Goal: Find specific page/section: Find specific page/section

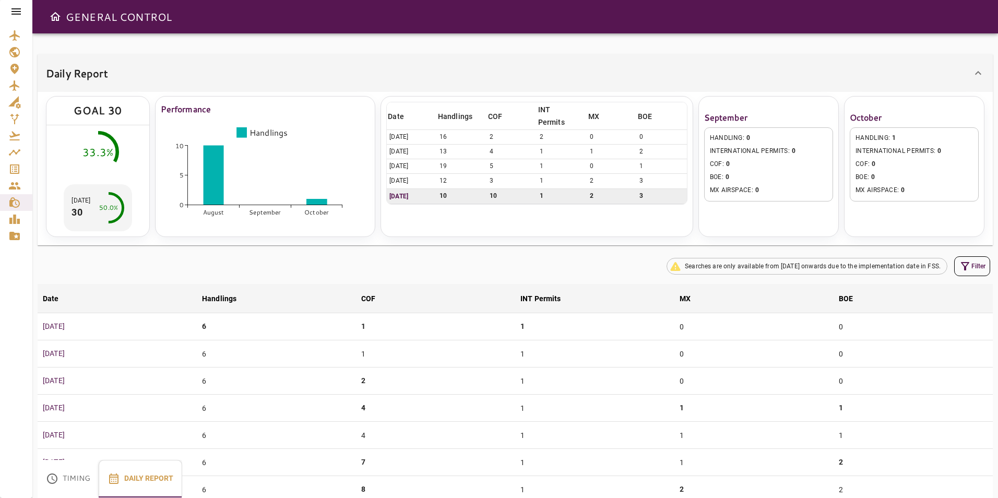
click at [15, 18] on div at bounding box center [16, 11] width 32 height 23
click at [16, 16] on icon at bounding box center [16, 11] width 13 height 13
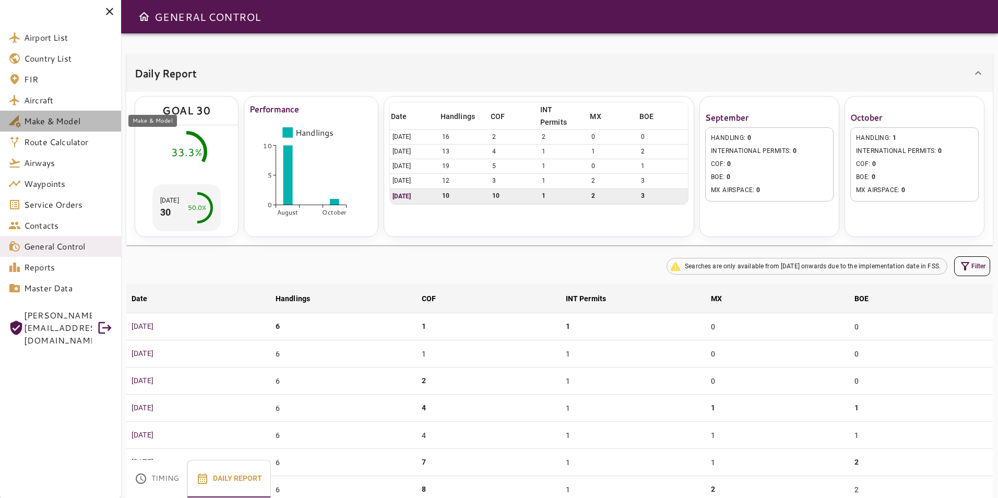
click at [54, 120] on span "Make & Model" at bounding box center [68, 121] width 89 height 13
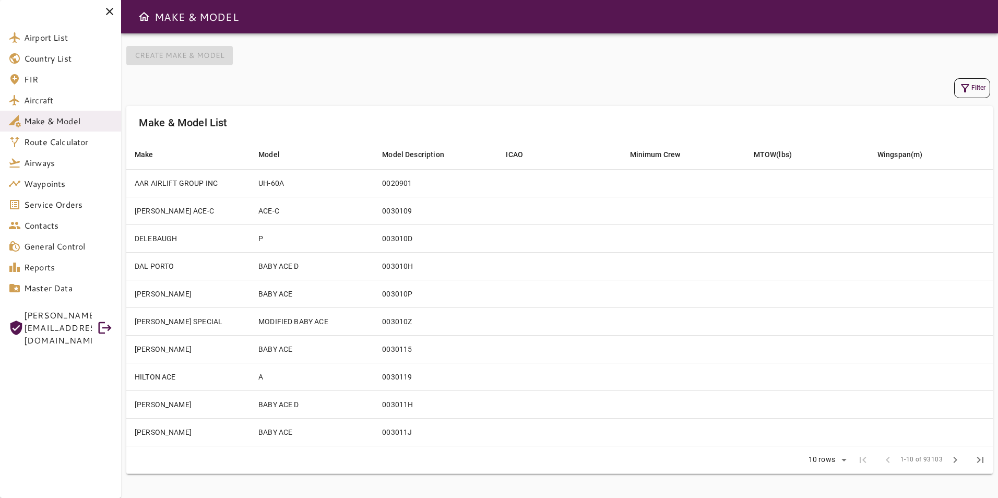
click at [969, 82] on icon "button" at bounding box center [965, 88] width 13 height 13
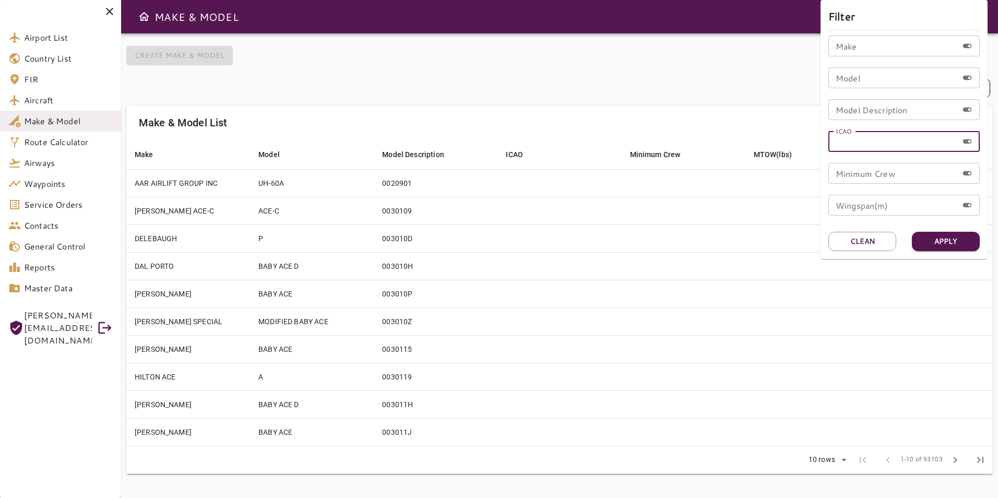
click at [861, 138] on input "ICAO" at bounding box center [892, 141] width 129 height 21
click at [961, 237] on button "Apply" at bounding box center [946, 241] width 68 height 19
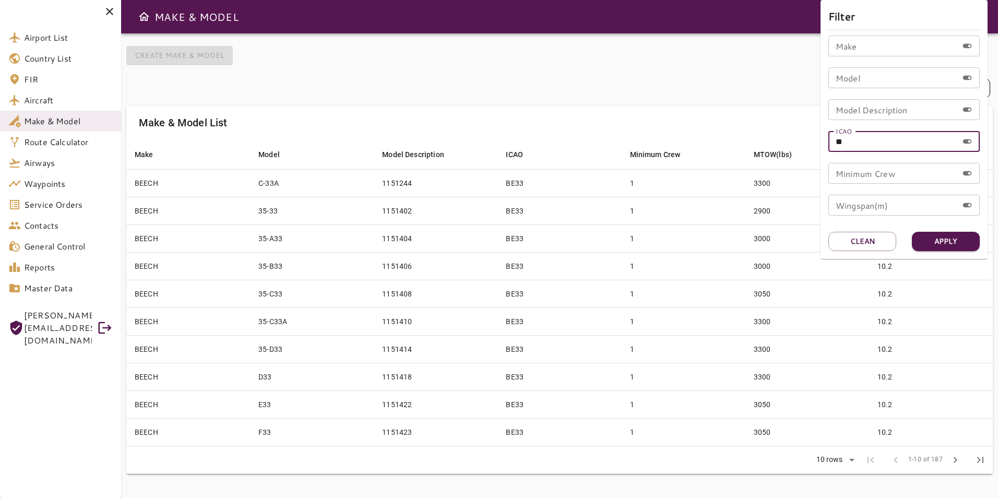
drag, startPoint x: 862, startPoint y: 140, endPoint x: 816, endPoint y: 141, distance: 45.9
click at [816, 141] on div "Filter Make Make Model Model Model Description Model Description ICAO ** ICAO M…" at bounding box center [499, 249] width 998 height 498
click at [933, 242] on button "Apply" at bounding box center [946, 241] width 68 height 19
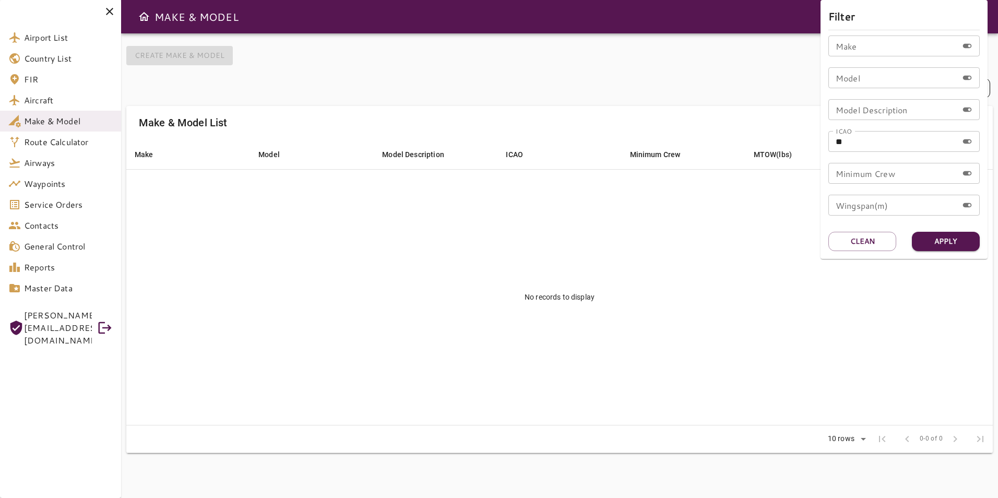
click at [890, 152] on div "Make Make Model Model Model Description Model Description ICAO ** ICAO Minimum …" at bounding box center [903, 129] width 151 height 188
drag, startPoint x: 880, startPoint y: 147, endPoint x: 835, endPoint y: 156, distance: 46.4
click at [835, 156] on div "Make Make Model Model Model Description Model Description ICAO ** ICAO Minimum …" at bounding box center [903, 129] width 151 height 188
type input "*"
click at [934, 246] on button "Apply" at bounding box center [946, 241] width 68 height 19
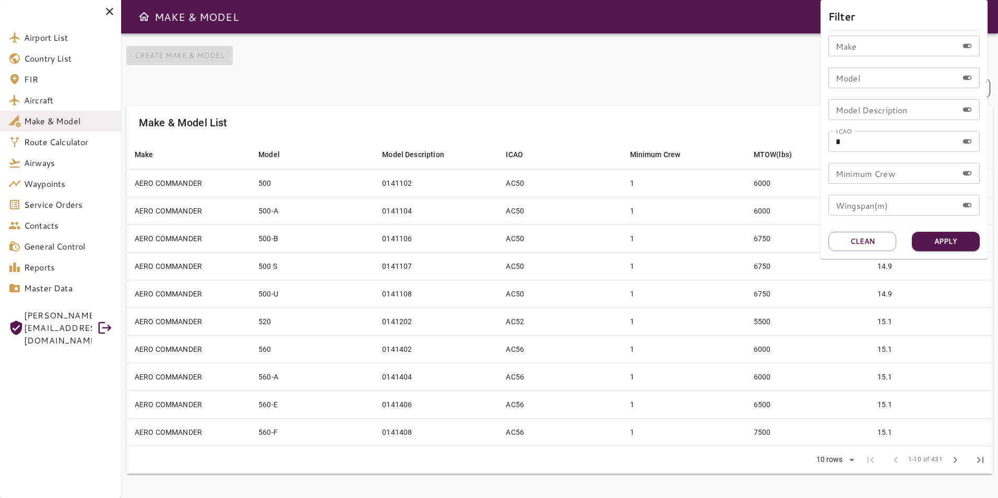
click at [669, 135] on div at bounding box center [499, 249] width 998 height 498
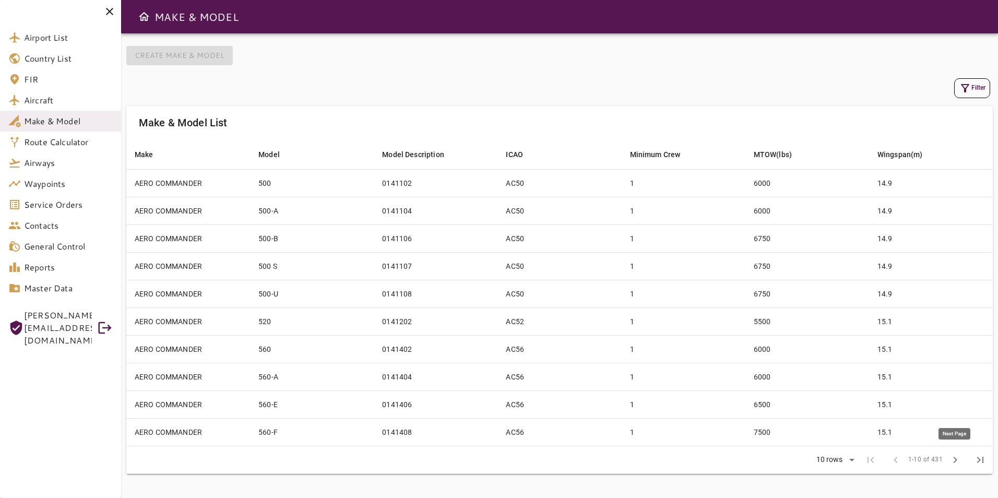
click at [952, 460] on span "chevron_right" at bounding box center [955, 460] width 13 height 13
click at [953, 460] on span "chevron_right" at bounding box center [955, 460] width 13 height 13
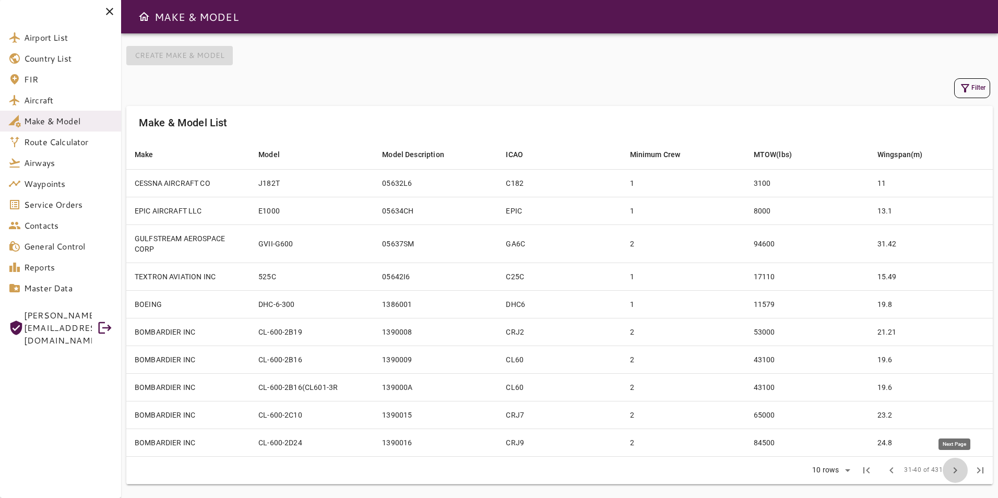
click at [953, 460] on button "chevron_right" at bounding box center [955, 470] width 25 height 25
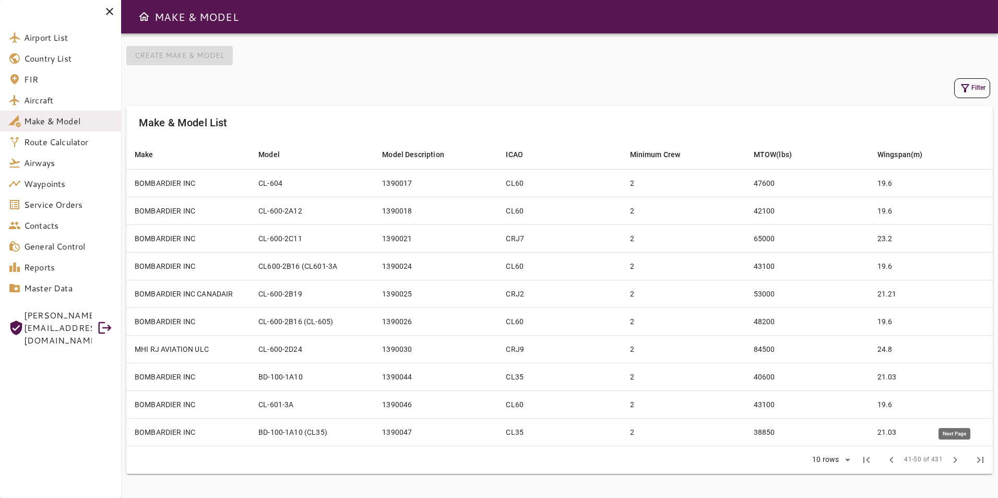
click at [953, 460] on span "chevron_right" at bounding box center [955, 460] width 13 height 13
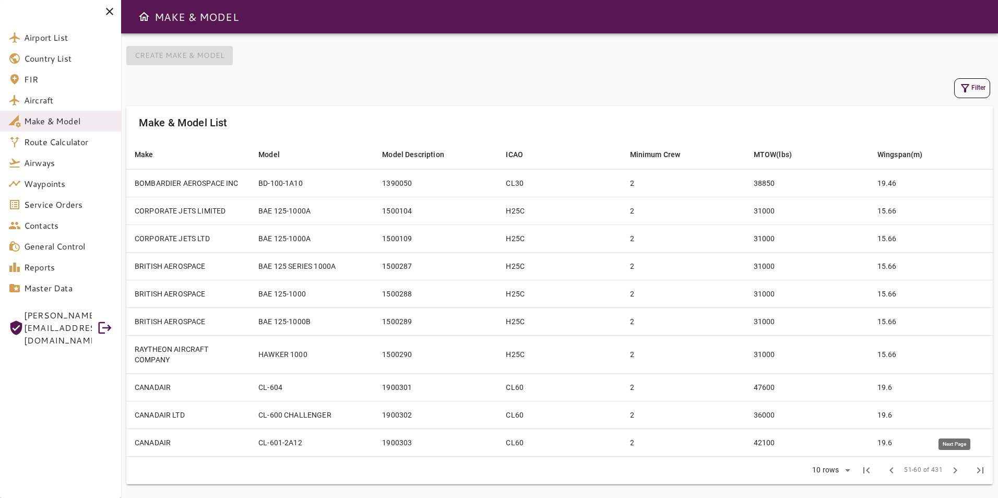
click at [953, 460] on button "chevron_right" at bounding box center [955, 470] width 25 height 25
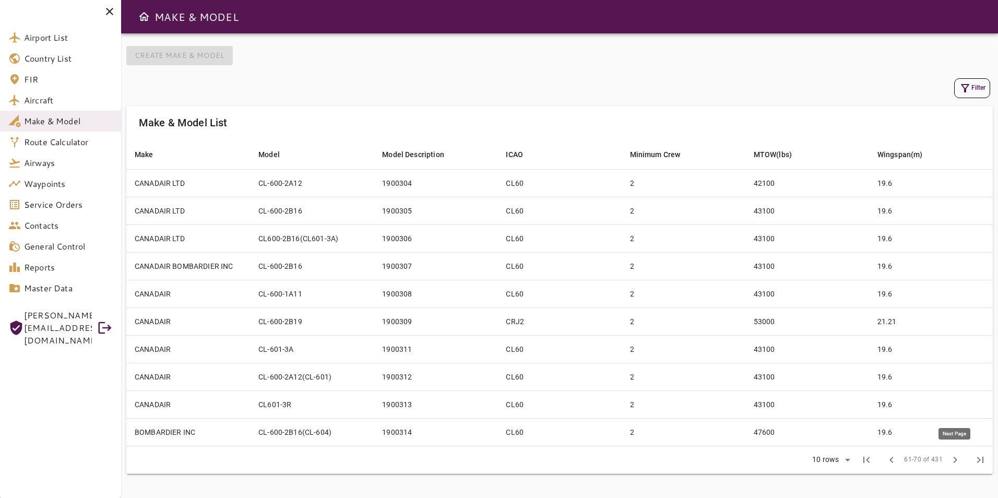
click at [953, 460] on span "chevron_right" at bounding box center [955, 460] width 13 height 13
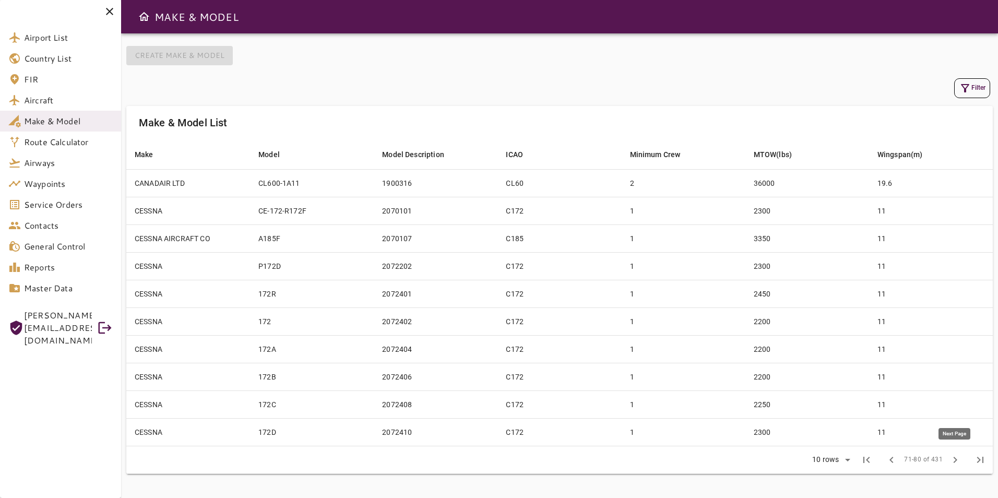
click at [953, 460] on span "chevron_right" at bounding box center [955, 460] width 13 height 13
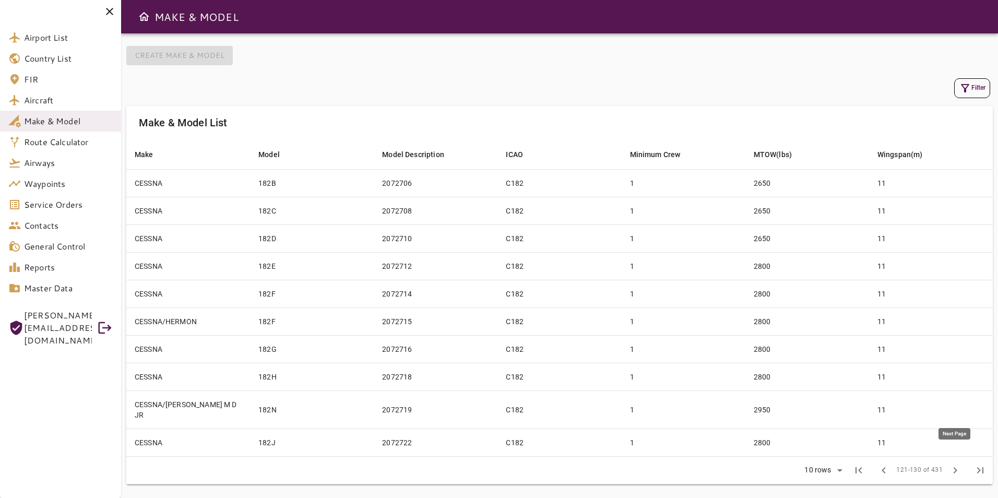
click at [953, 464] on span "chevron_right" at bounding box center [955, 470] width 13 height 13
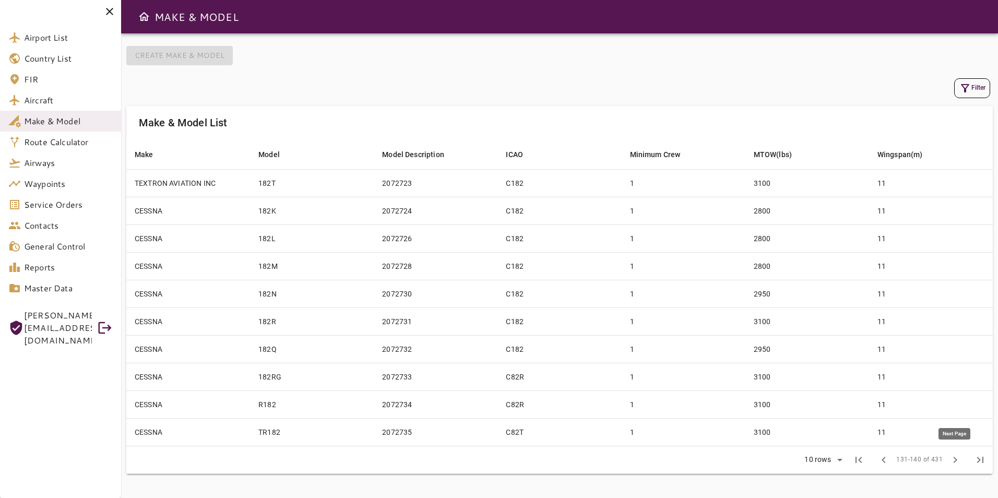
click at [953, 460] on span "chevron_right" at bounding box center [955, 460] width 13 height 13
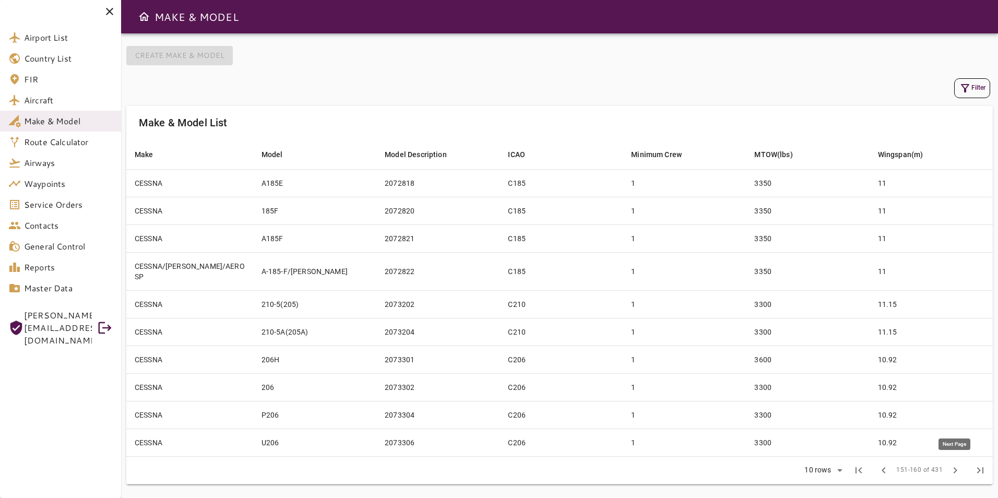
click at [953, 460] on button "chevron_right" at bounding box center [955, 470] width 25 height 25
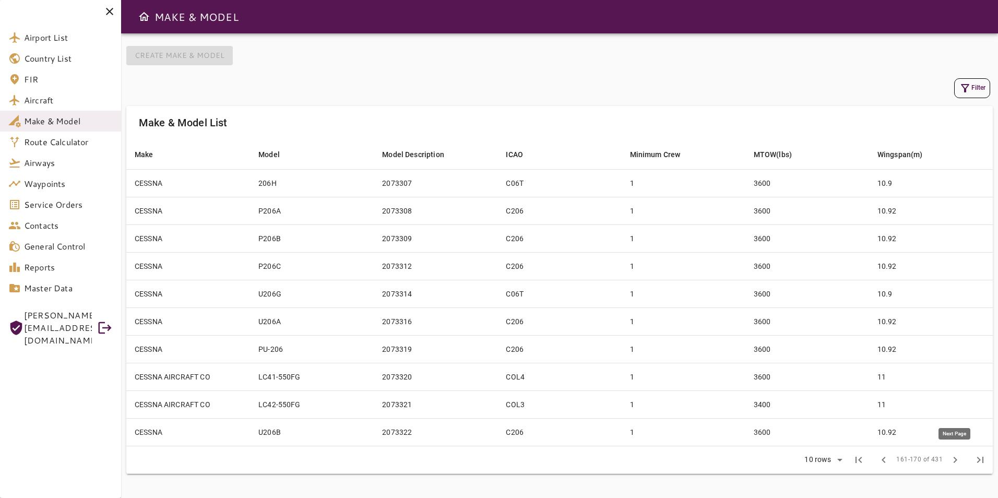
click at [953, 460] on span "chevron_right" at bounding box center [955, 460] width 13 height 13
